Goal: Task Accomplishment & Management: Manage account settings

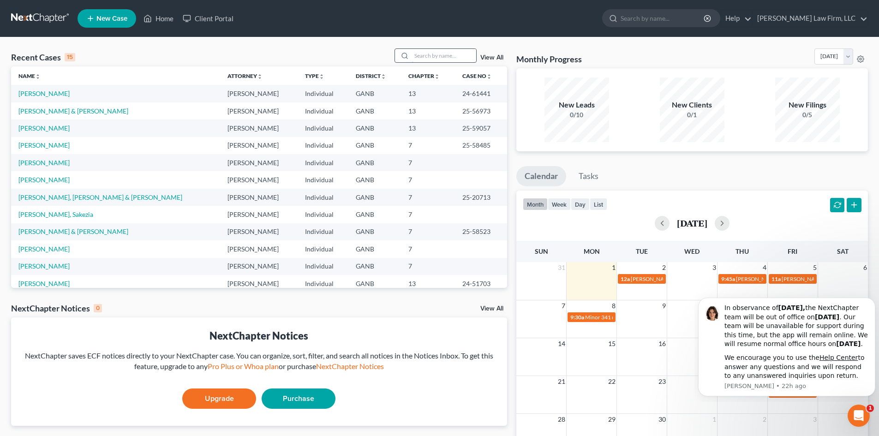
click at [434, 61] on input "search" at bounding box center [443, 55] width 65 height 13
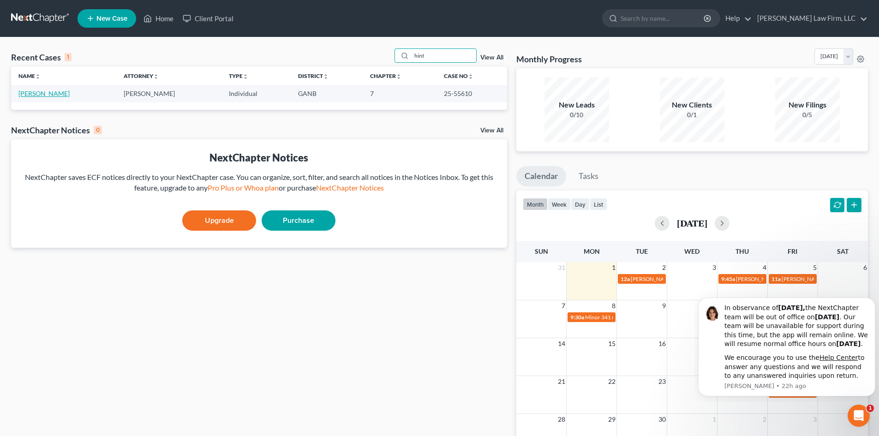
type input "hint"
click at [37, 94] on link "[PERSON_NAME]" at bounding box center [43, 93] width 51 height 8
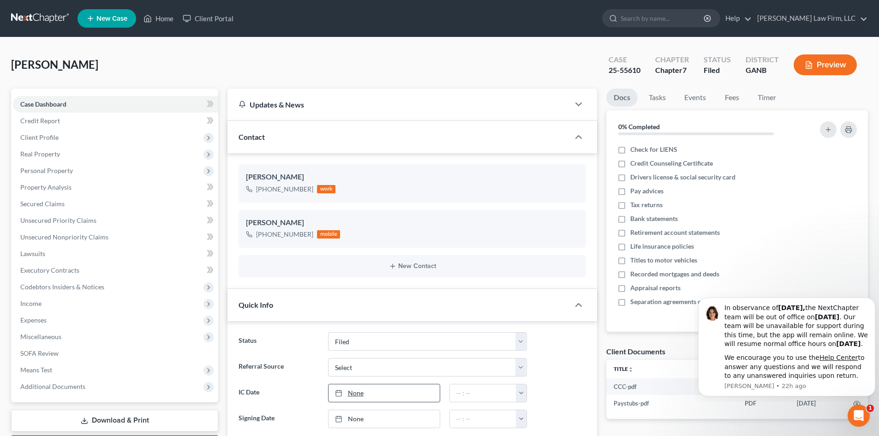
scroll to position [61, 0]
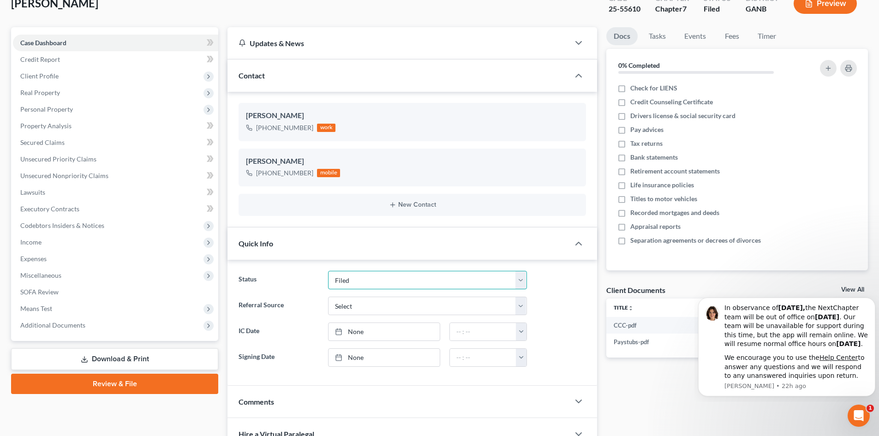
click at [355, 278] on select "Discharged Discharged & Reported Discharge Litigation Dismissal Notice Dismisse…" at bounding box center [427, 280] width 199 height 18
select select "0"
click at [328, 271] on select "Discharged Discharged & Reported Discharge Litigation Dismissal Notice Dismisse…" at bounding box center [427, 280] width 199 height 18
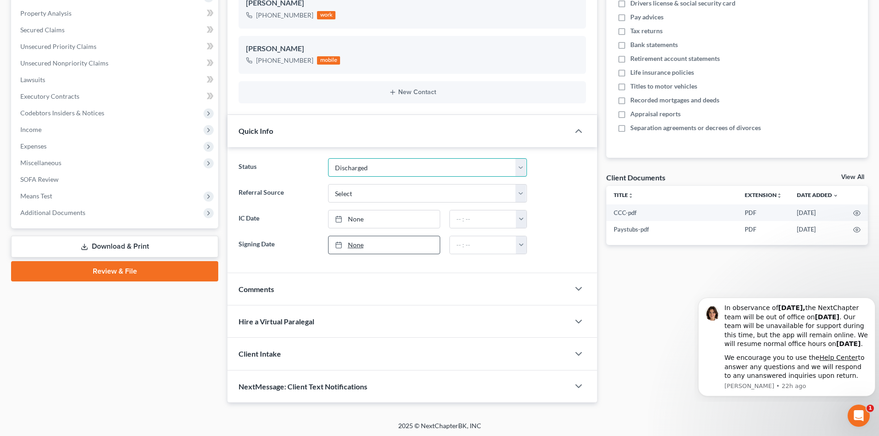
scroll to position [176, 0]
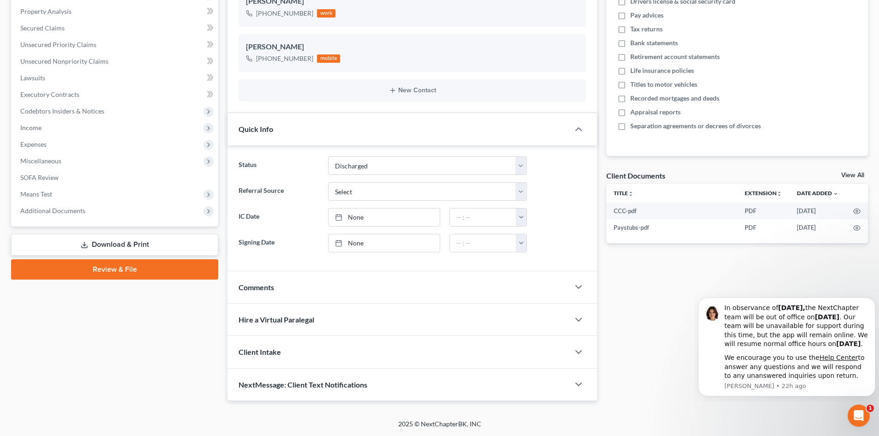
click at [341, 289] on div "Comments" at bounding box center [398, 287] width 342 height 32
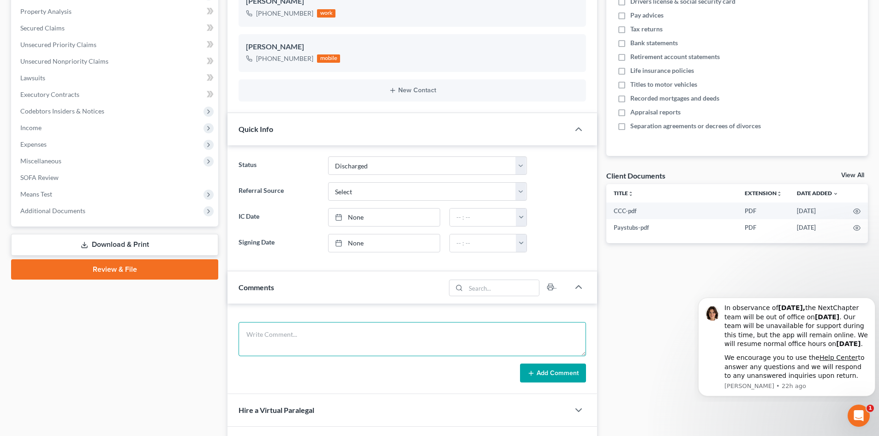
click at [342, 335] on textarea at bounding box center [411, 339] width 347 height 34
type textarea "[DATE]: Discharged and Closed"
click at [566, 362] on form "[DATE]: Discharged and Closed Add Comment" at bounding box center [411, 352] width 347 height 61
click at [567, 369] on button "Add Comment" at bounding box center [553, 372] width 66 height 19
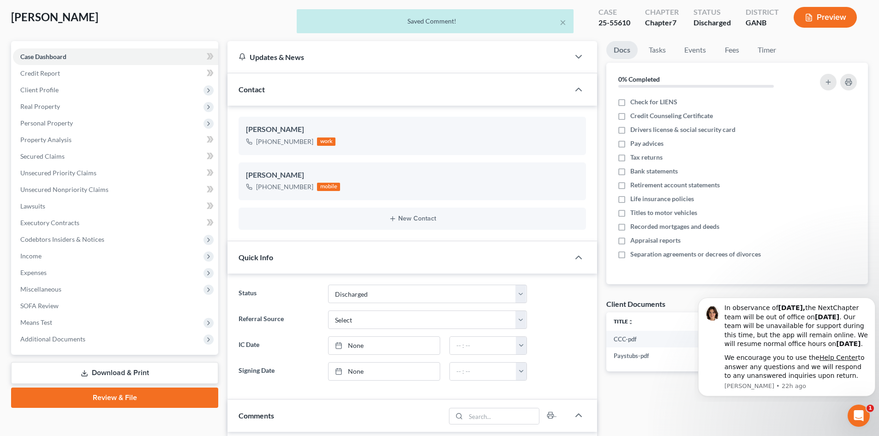
scroll to position [0, 0]
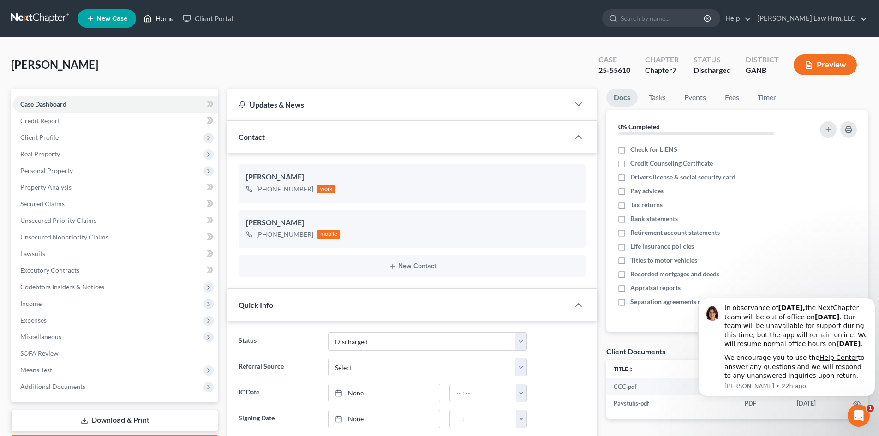
click at [162, 20] on link "Home" at bounding box center [158, 18] width 39 height 17
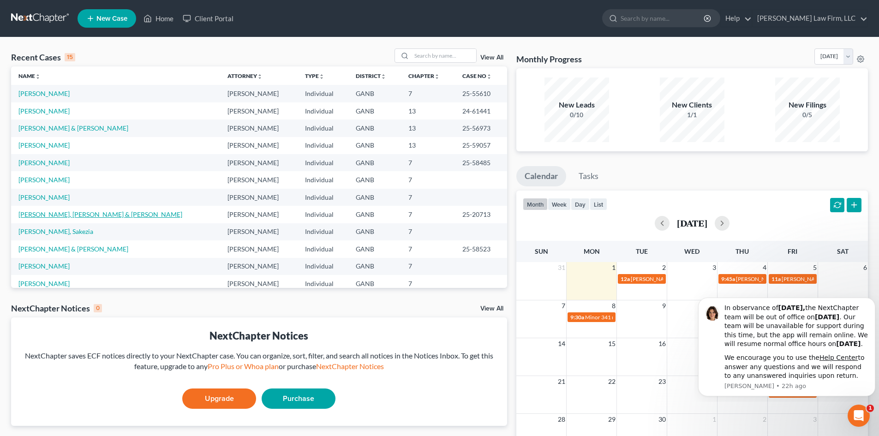
click at [26, 216] on link "[PERSON_NAME], [PERSON_NAME] & [PERSON_NAME]" at bounding box center [100, 214] width 164 height 8
select select "0"
select select "6"
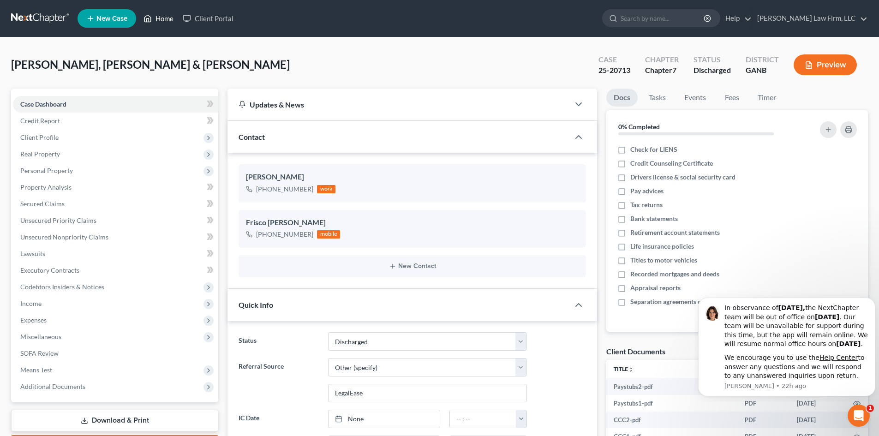
click at [166, 18] on link "Home" at bounding box center [158, 18] width 39 height 17
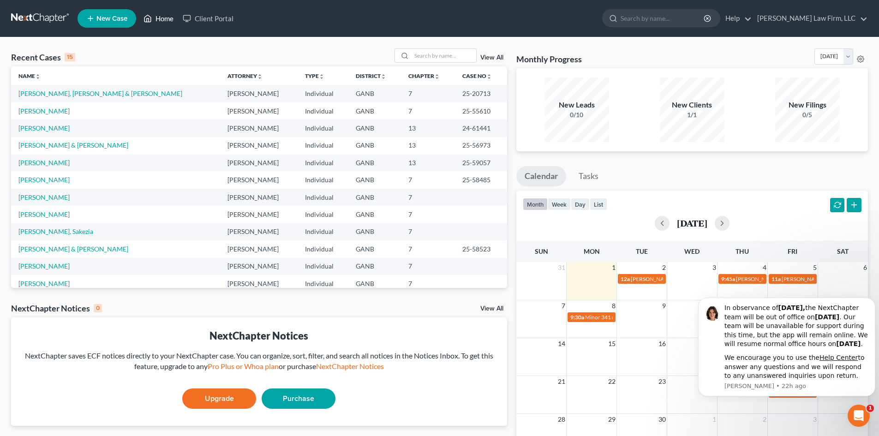
scroll to position [63, 0]
